Goal: Find specific page/section: Find specific page/section

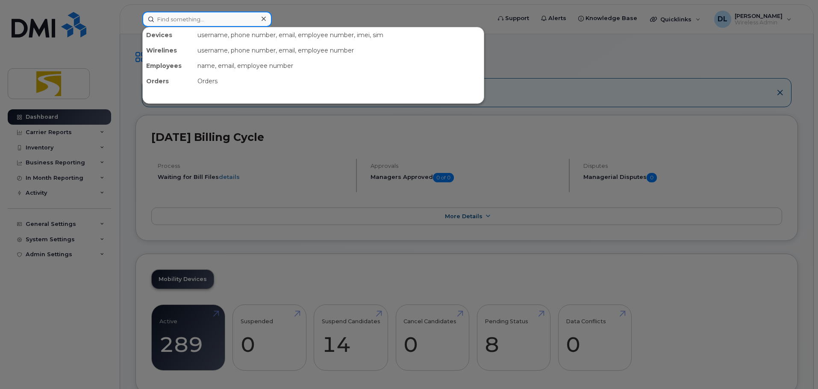
click at [219, 24] on input at bounding box center [206, 19] width 129 height 15
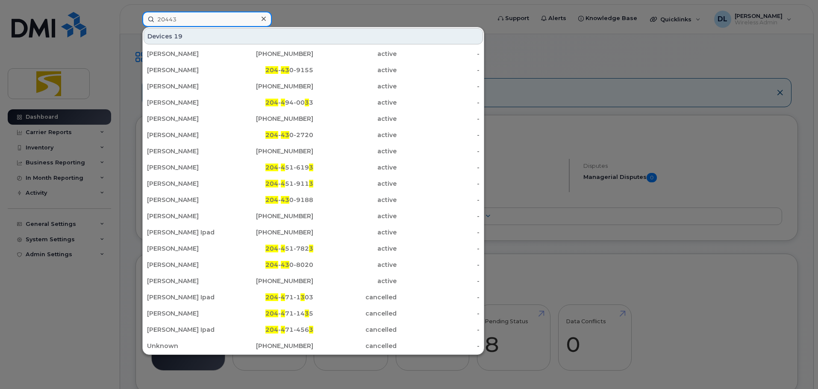
type input "204430"
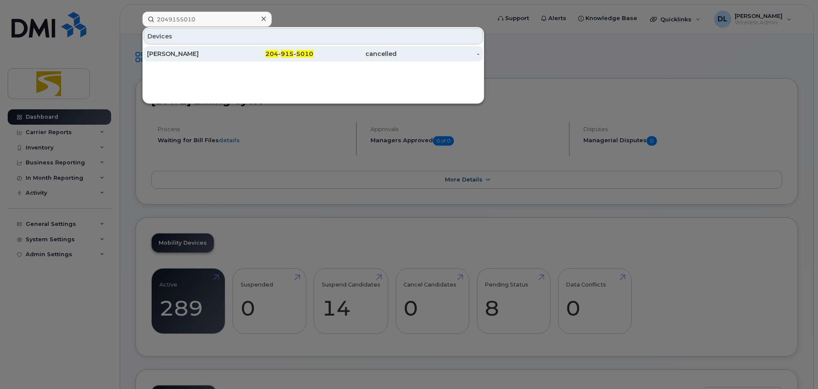
type input "2049155010"
click at [223, 53] on div "James Gleich" at bounding box center [188, 54] width 83 height 9
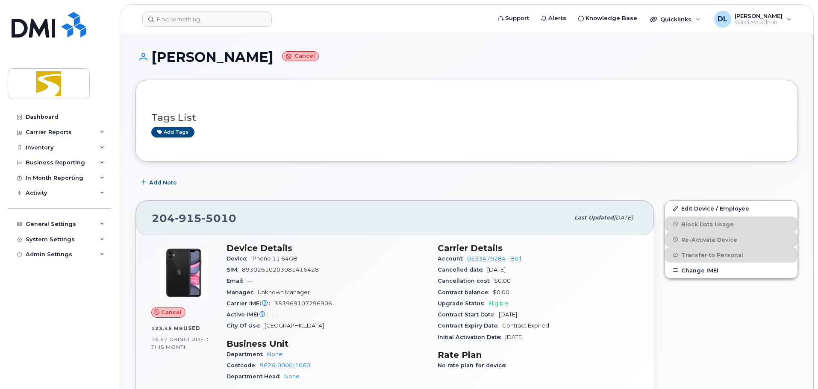
click at [560, 197] on div "204 915 5010 Last updated May 07, 2024 Cancel 123.45 MB  used 16.67 GB  include…" at bounding box center [394, 314] width 529 height 238
